Goal: Check status: Check status

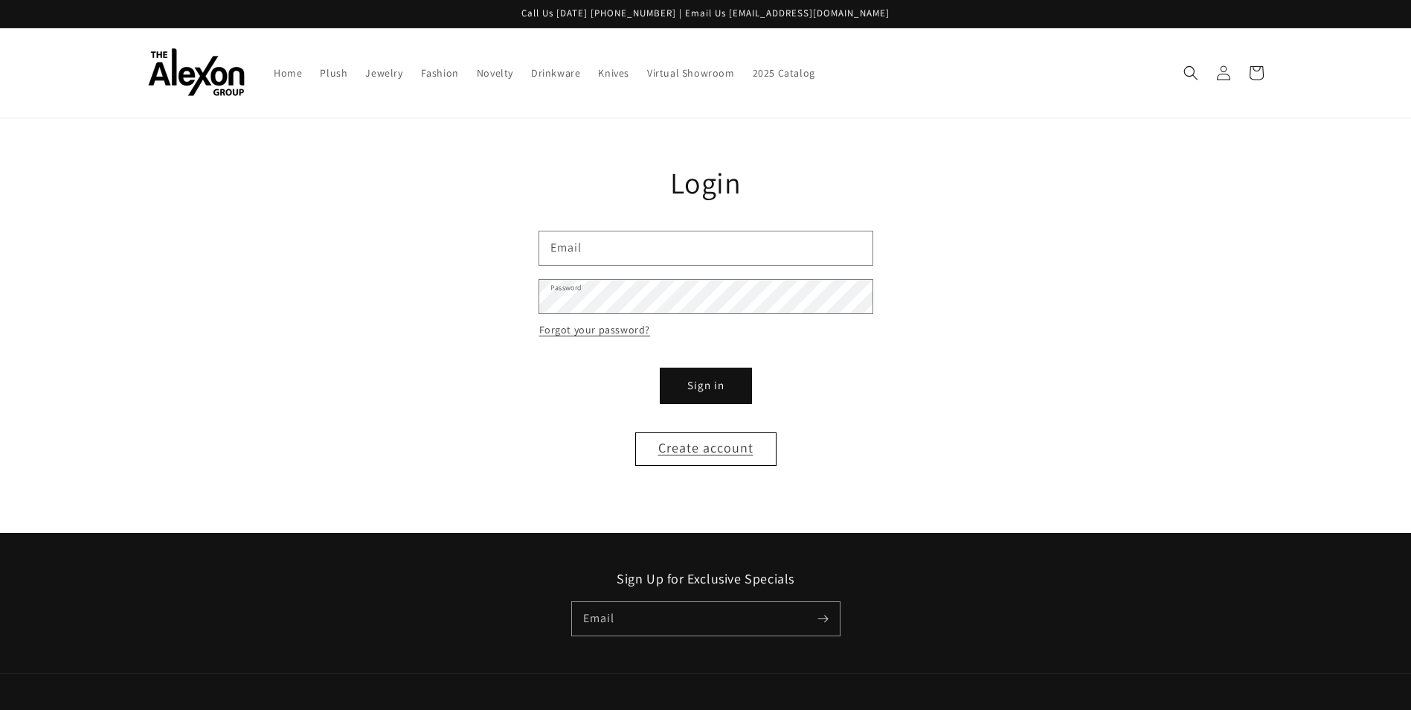
type input "**********"
click at [688, 389] on button "Sign in" at bounding box center [705, 385] width 89 height 33
click at [687, 389] on button "Sign in" at bounding box center [705, 385] width 89 height 33
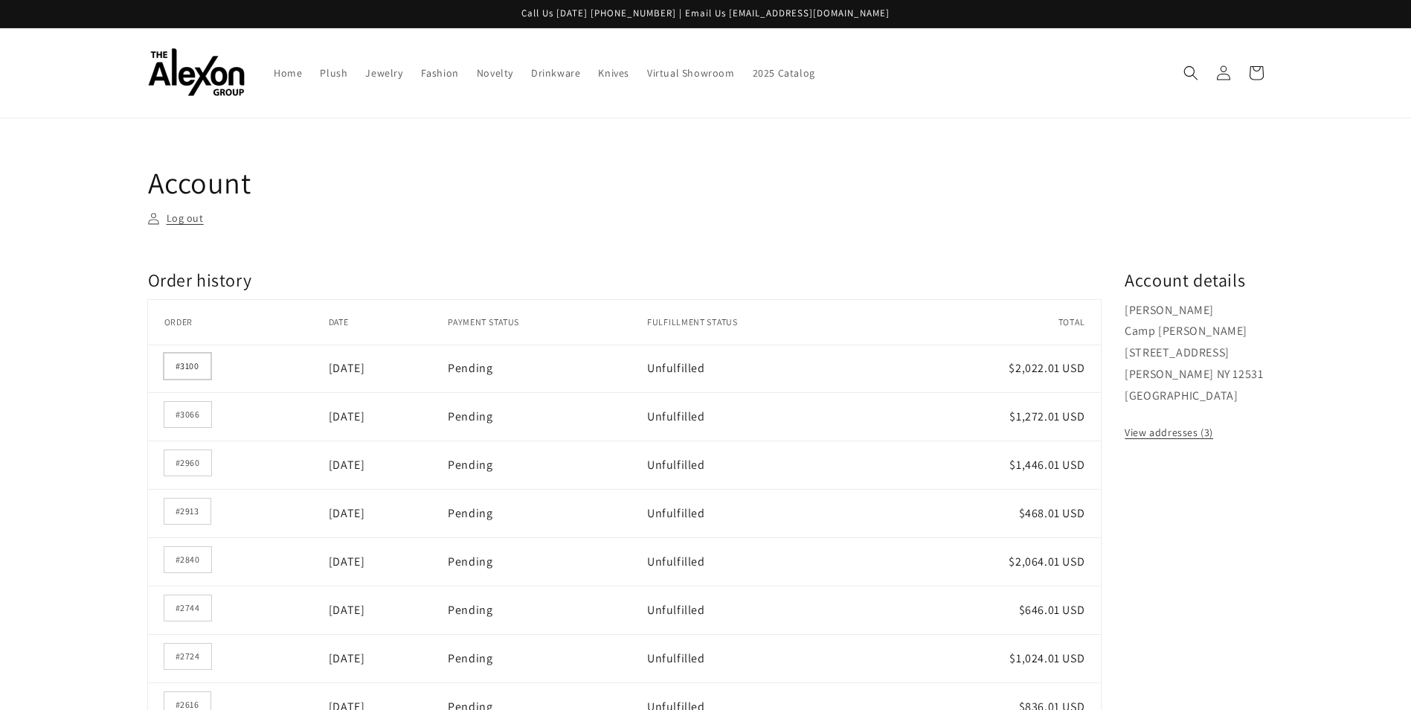
click at [177, 367] on link "#3100" at bounding box center [187, 365] width 46 height 25
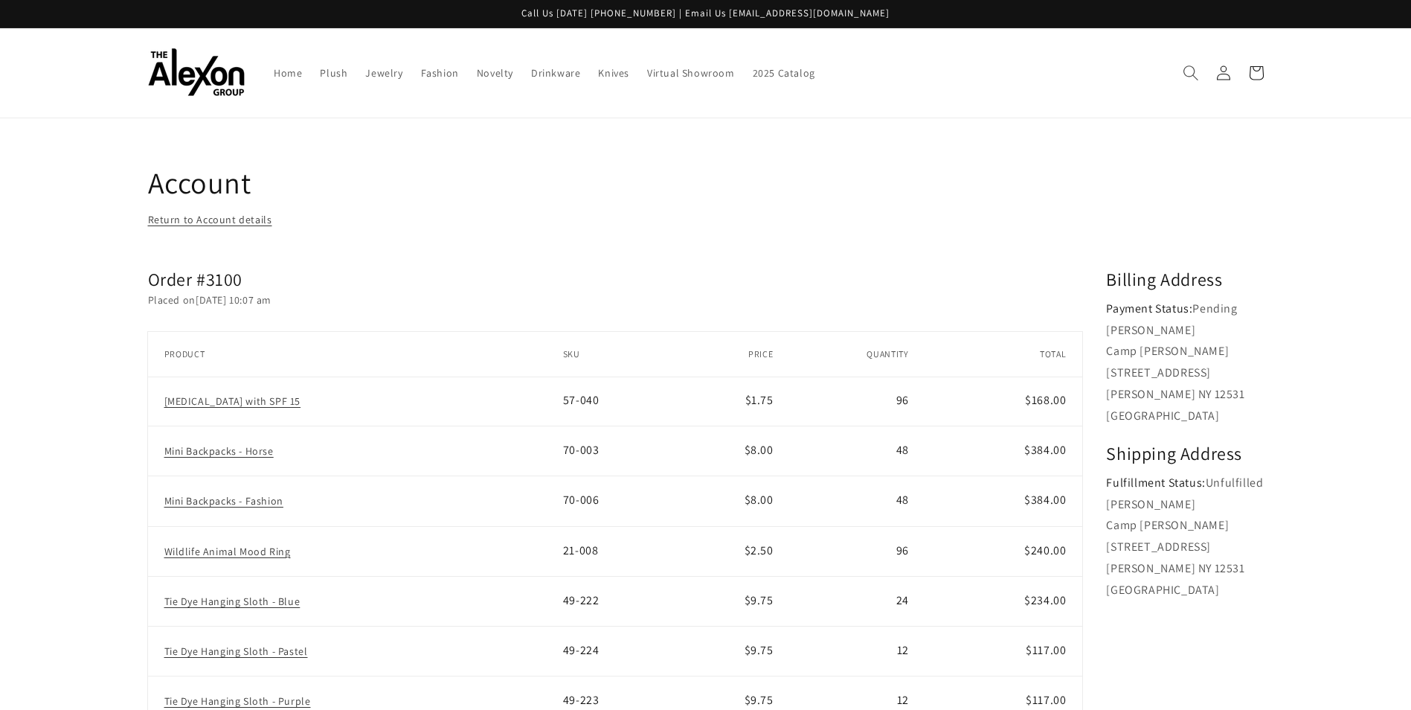
click at [1187, 65] on icon "Search" at bounding box center [1191, 73] width 16 height 16
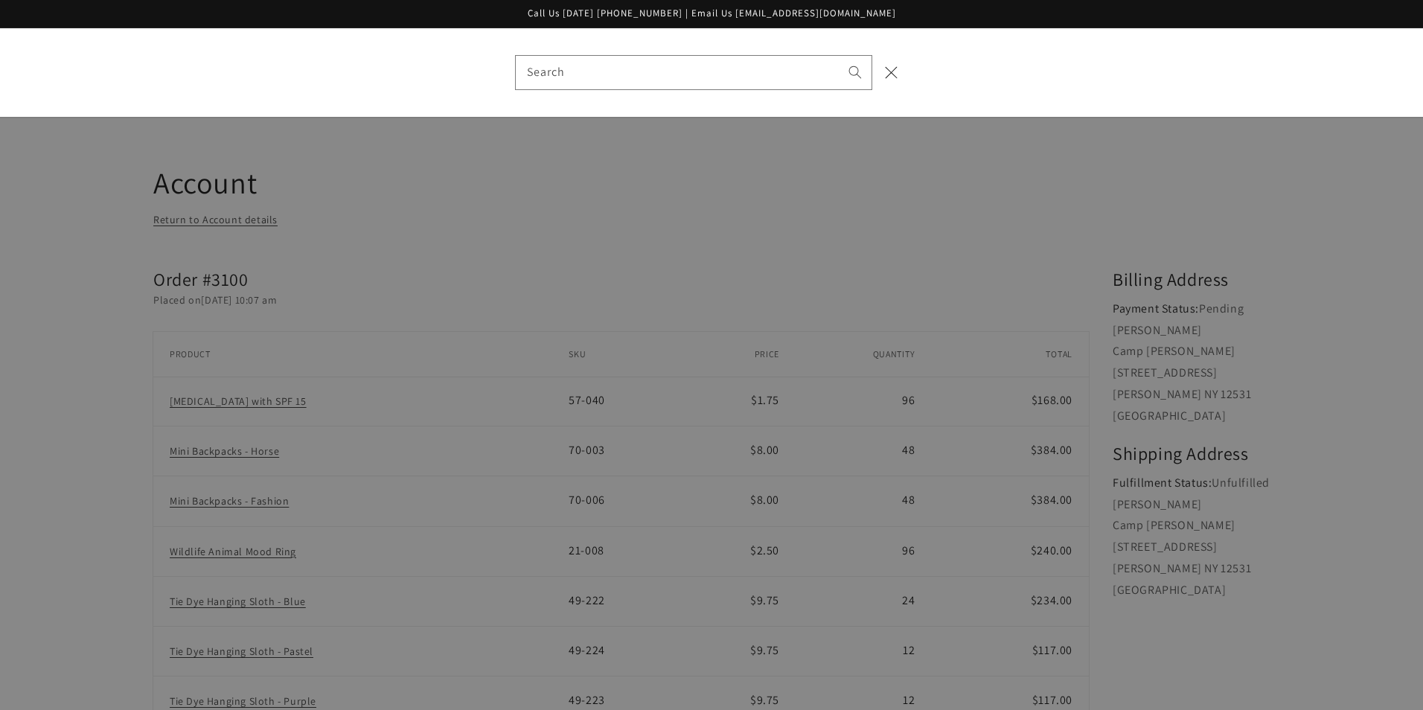
click at [1029, 98] on div "Search" at bounding box center [711, 72] width 1423 height 89
click at [894, 73] on icon "Close" at bounding box center [891, 72] width 13 height 13
